Goal: Find specific page/section: Find specific page/section

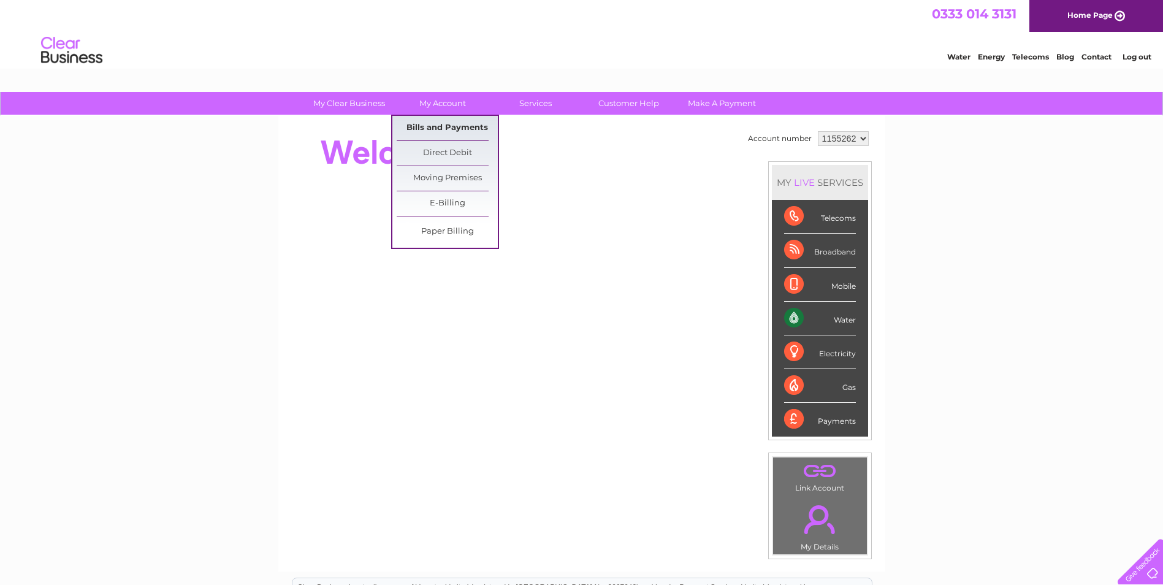
click at [435, 131] on link "Bills and Payments" at bounding box center [447, 128] width 101 height 25
